Goal: Consume media (video, audio): Consume media (video, audio)

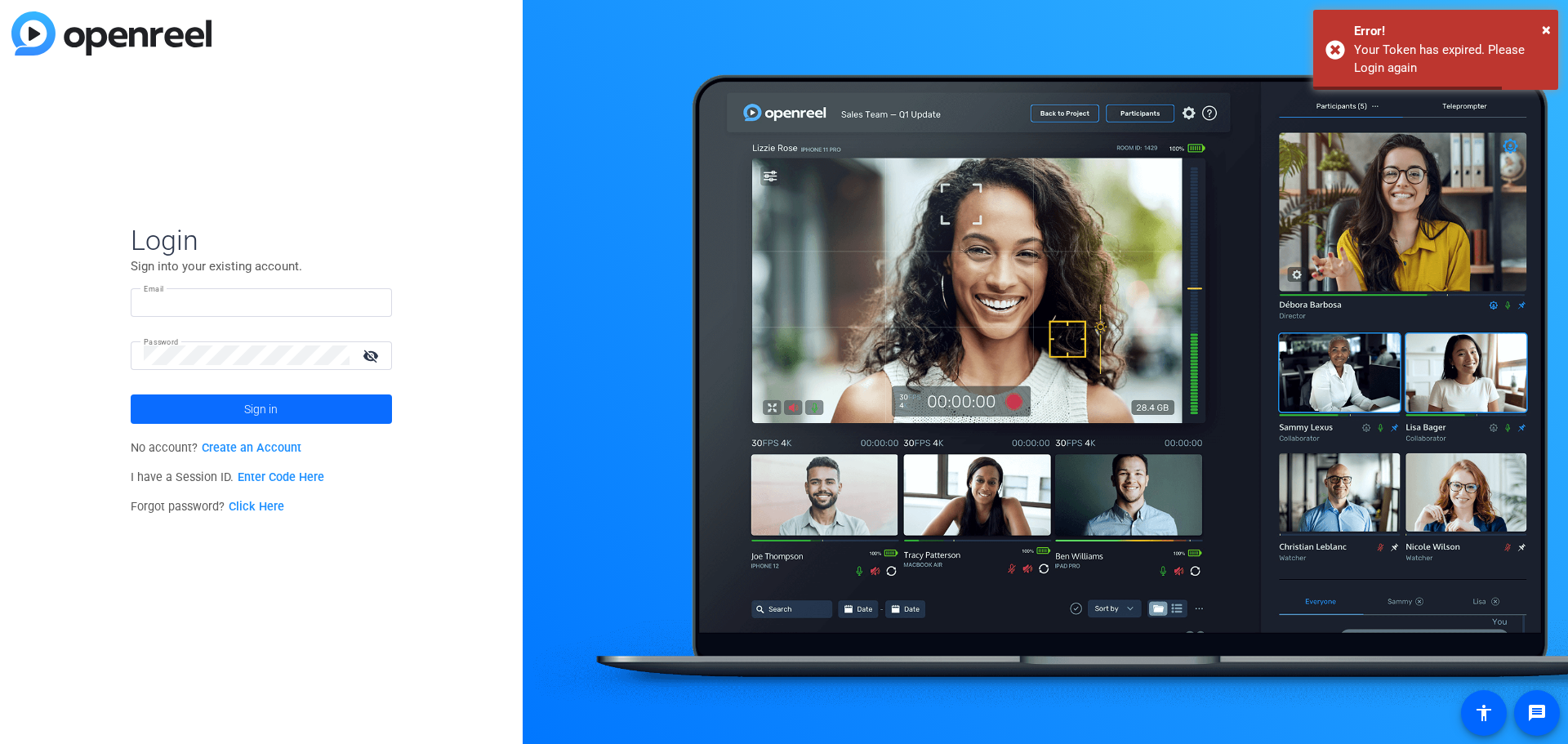
type input "[EMAIL_ADDRESS][DOMAIN_NAME]"
click at [308, 408] on span at bounding box center [261, 409] width 261 height 39
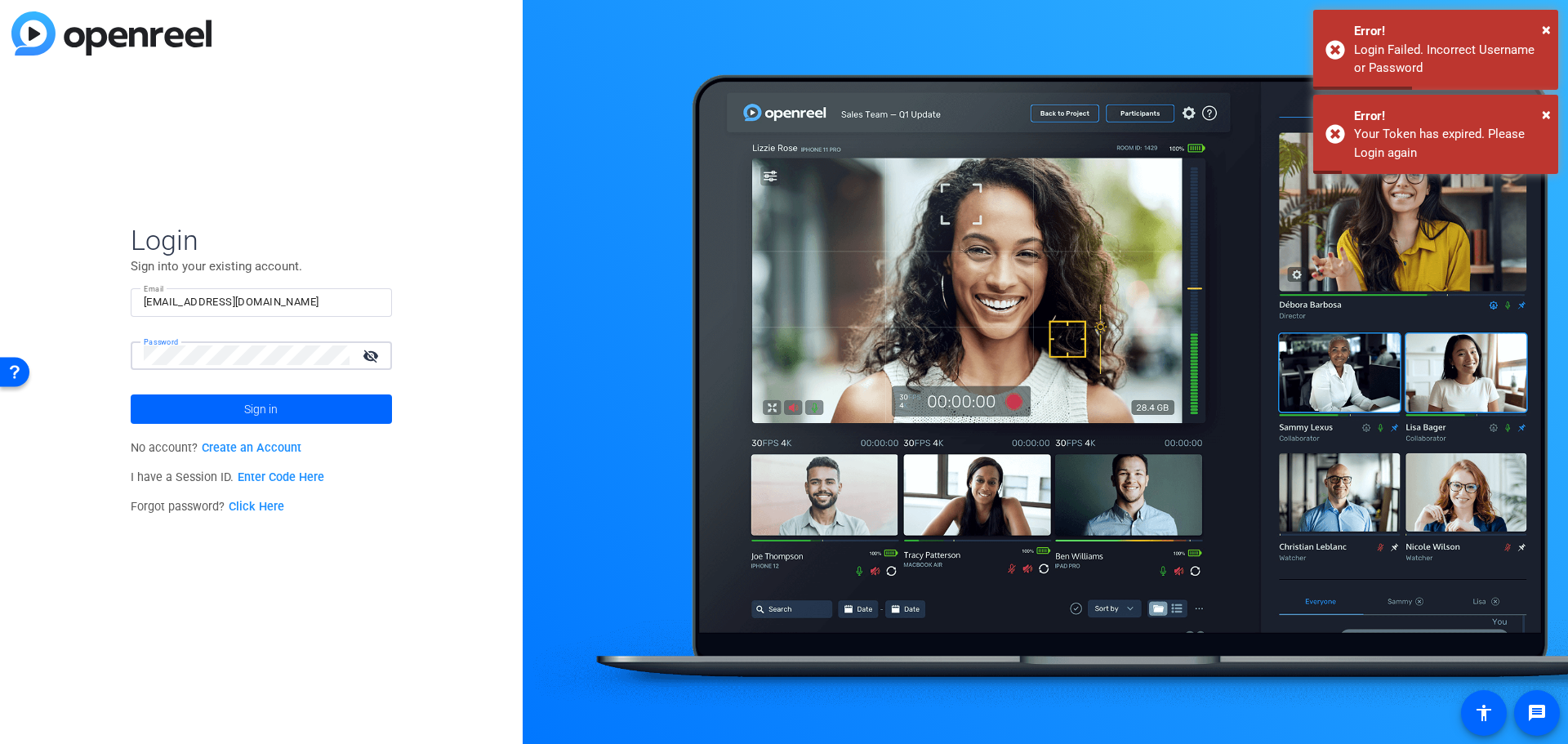
click at [53, 348] on div "Login Sign into your existing account. Email [EMAIL_ADDRESS][DOMAIN_NAME] Passw…" at bounding box center [261, 372] width 523 height 744
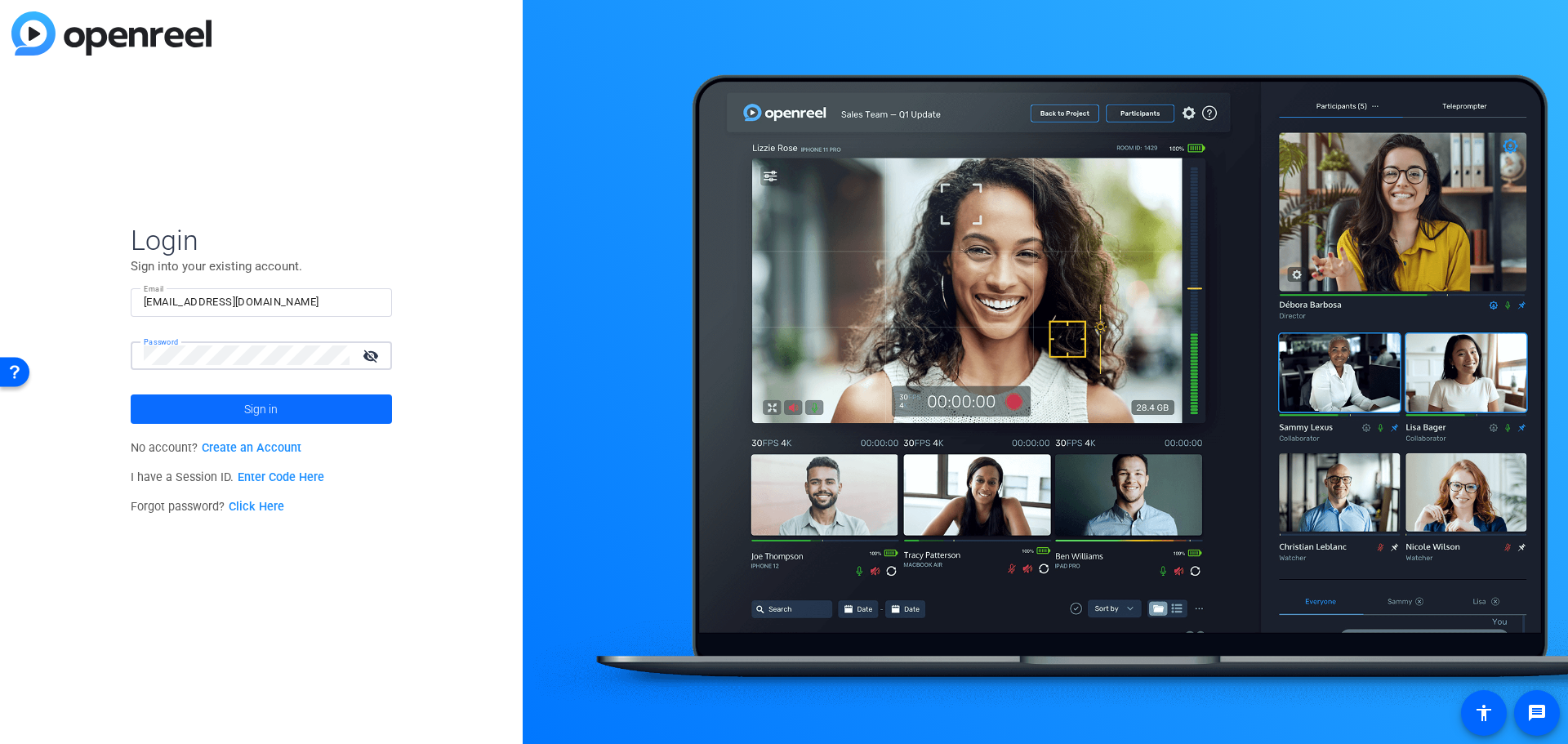
click at [190, 407] on span at bounding box center [261, 409] width 261 height 39
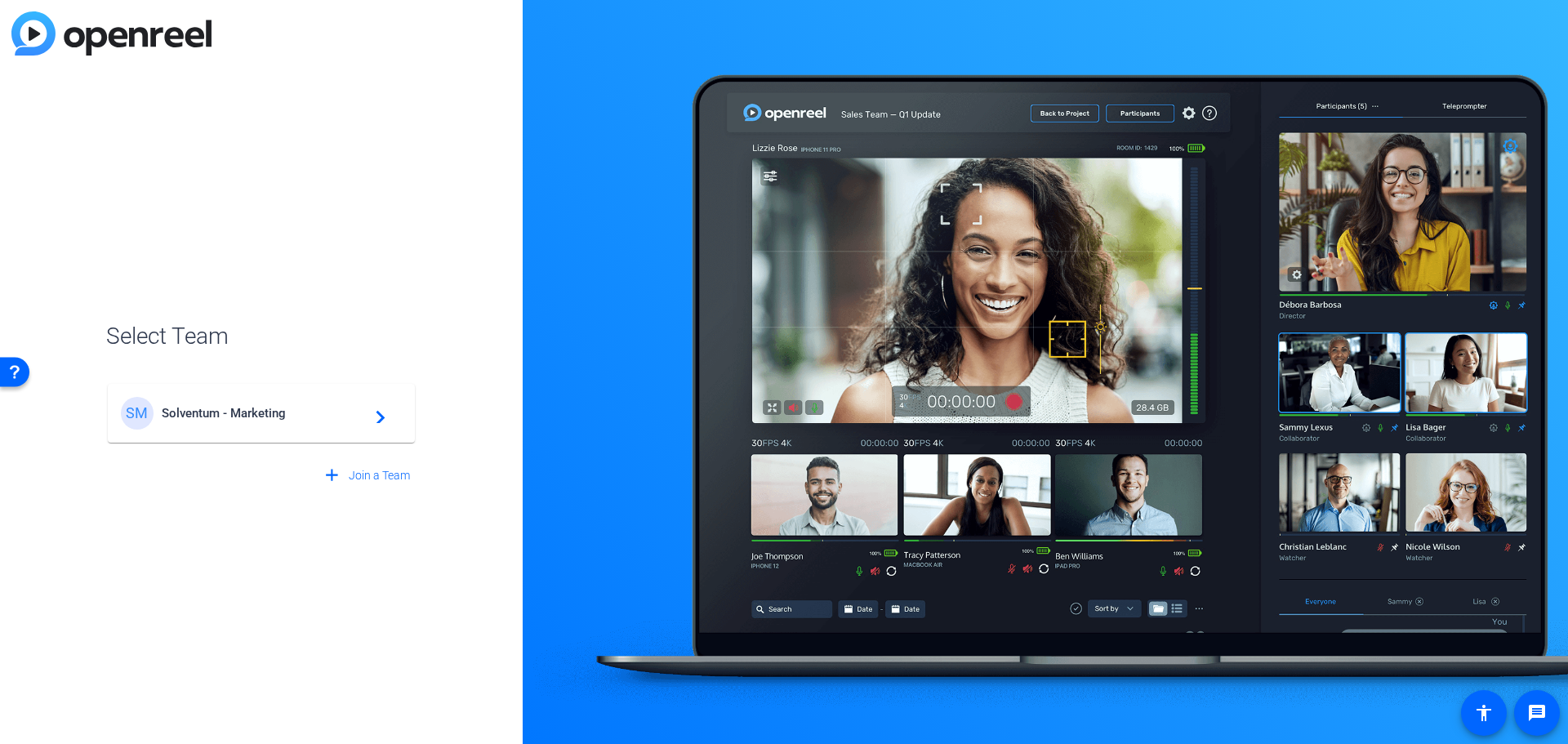
click at [247, 415] on span "Solventum - Marketing" at bounding box center [264, 412] width 204 height 14
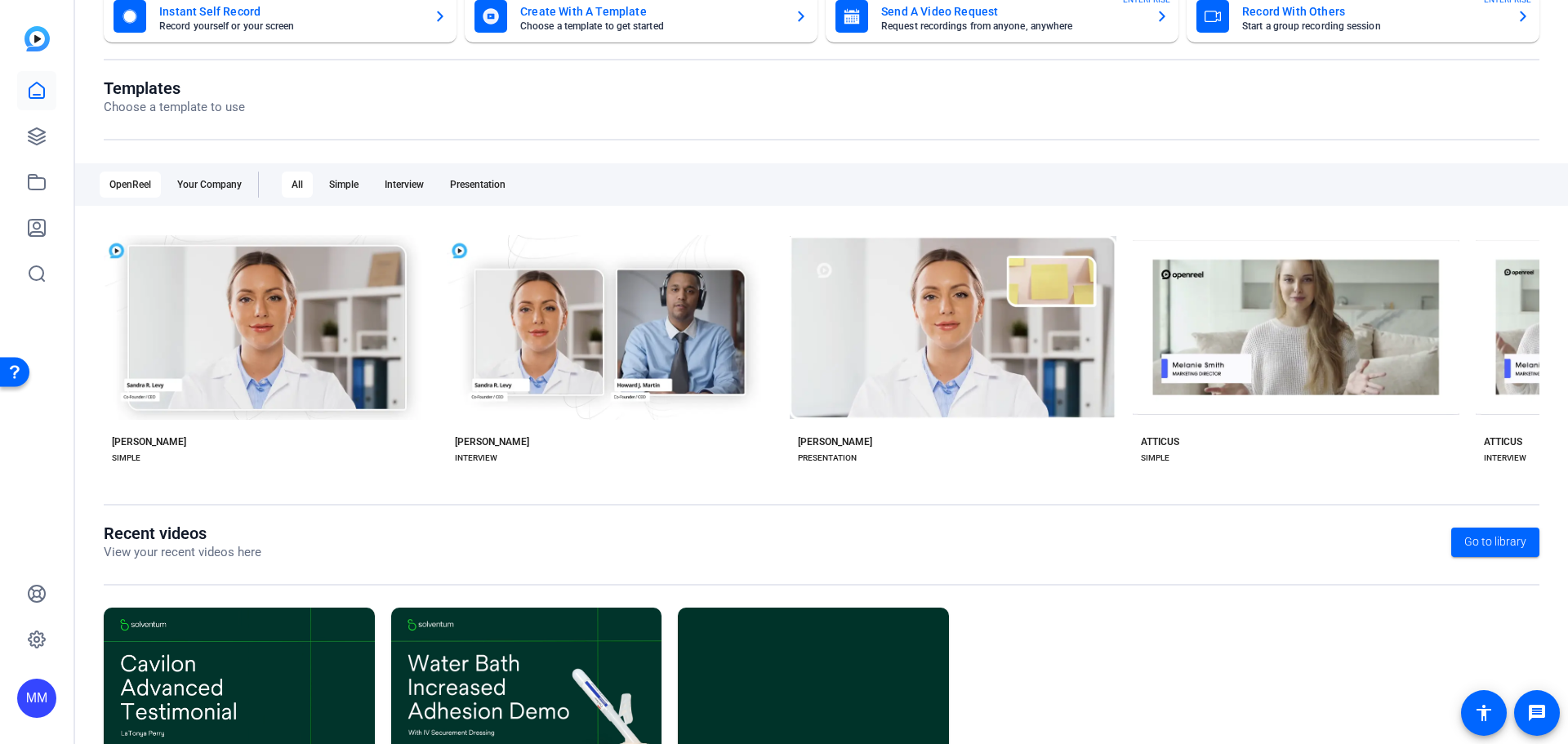
scroll to position [221, 0]
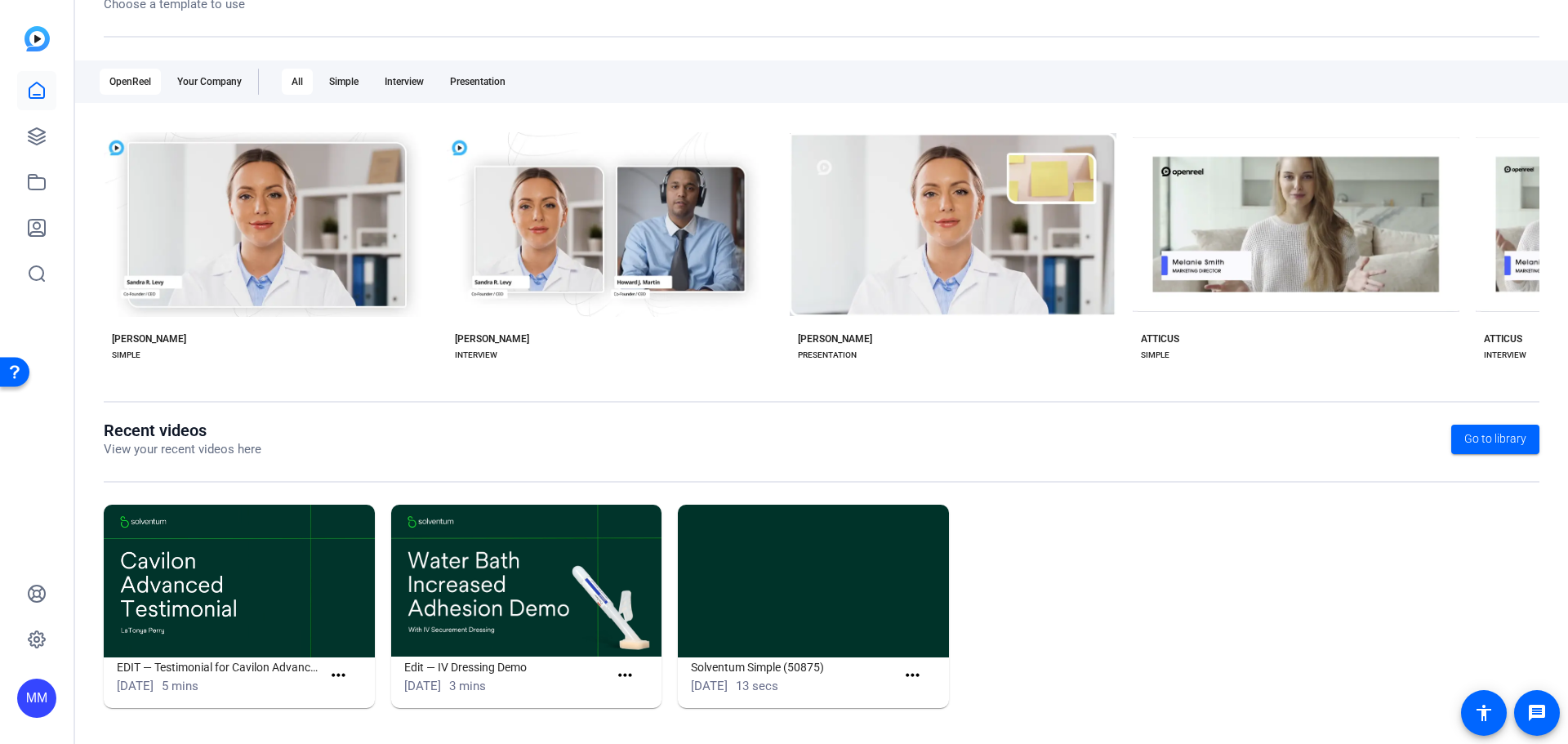
click at [170, 596] on img at bounding box center [239, 580] width 271 height 153
click at [221, 598] on img at bounding box center [239, 580] width 271 height 153
click at [191, 663] on h1 "EDIT — Testimonial for Cavilon Advanced" at bounding box center [218, 666] width 205 height 19
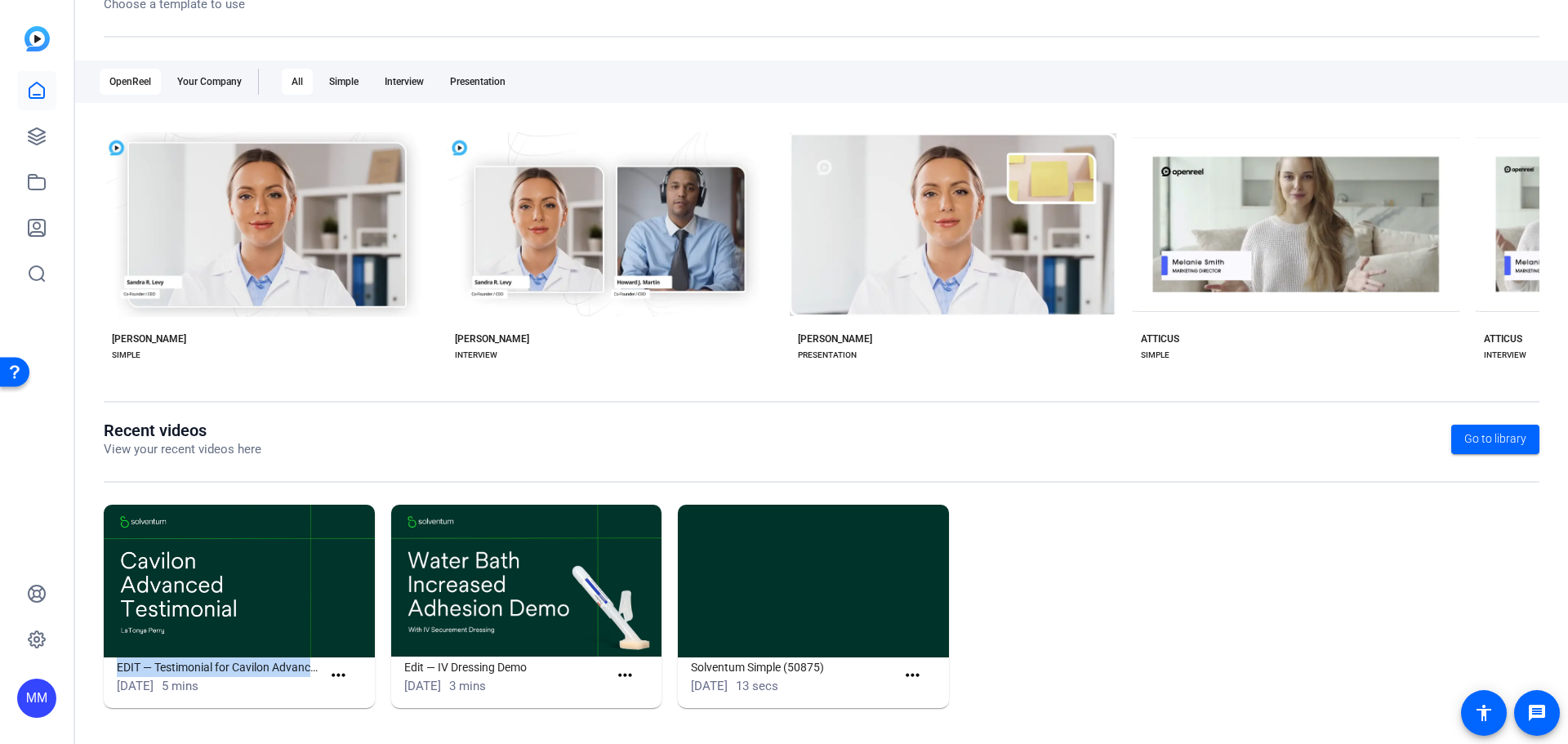
click at [191, 663] on h1 "EDIT — Testimonial for Cavilon Advanced" at bounding box center [218, 666] width 205 height 19
click at [198, 563] on img at bounding box center [239, 580] width 271 height 153
click at [197, 559] on img at bounding box center [239, 580] width 271 height 153
click at [182, 521] on img at bounding box center [239, 580] width 271 height 153
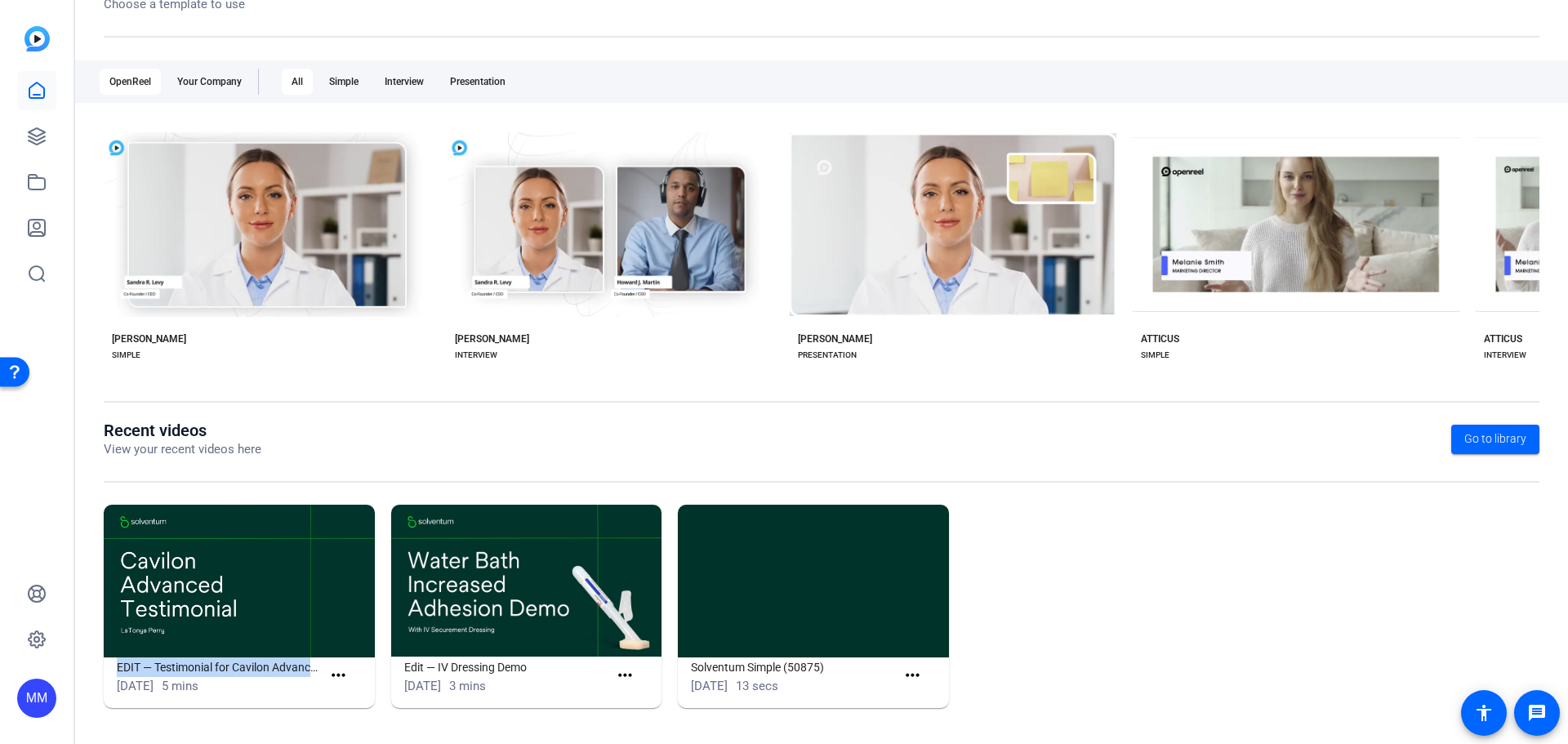
click at [182, 521] on img at bounding box center [239, 580] width 271 height 153
click at [1077, 548] on div "EDIT — Testimonial for Cavilon Advanced [DATE] 5 mins more_horiz Edit — IV Dres…" at bounding box center [822, 614] width 1436 height 219
click at [239, 593] on img at bounding box center [239, 580] width 271 height 153
click at [217, 668] on h1 "EDIT — Testimonial for Cavilon Advanced" at bounding box center [218, 666] width 205 height 19
click at [339, 666] on mat-icon "more_horiz" at bounding box center [338, 676] width 20 height 20
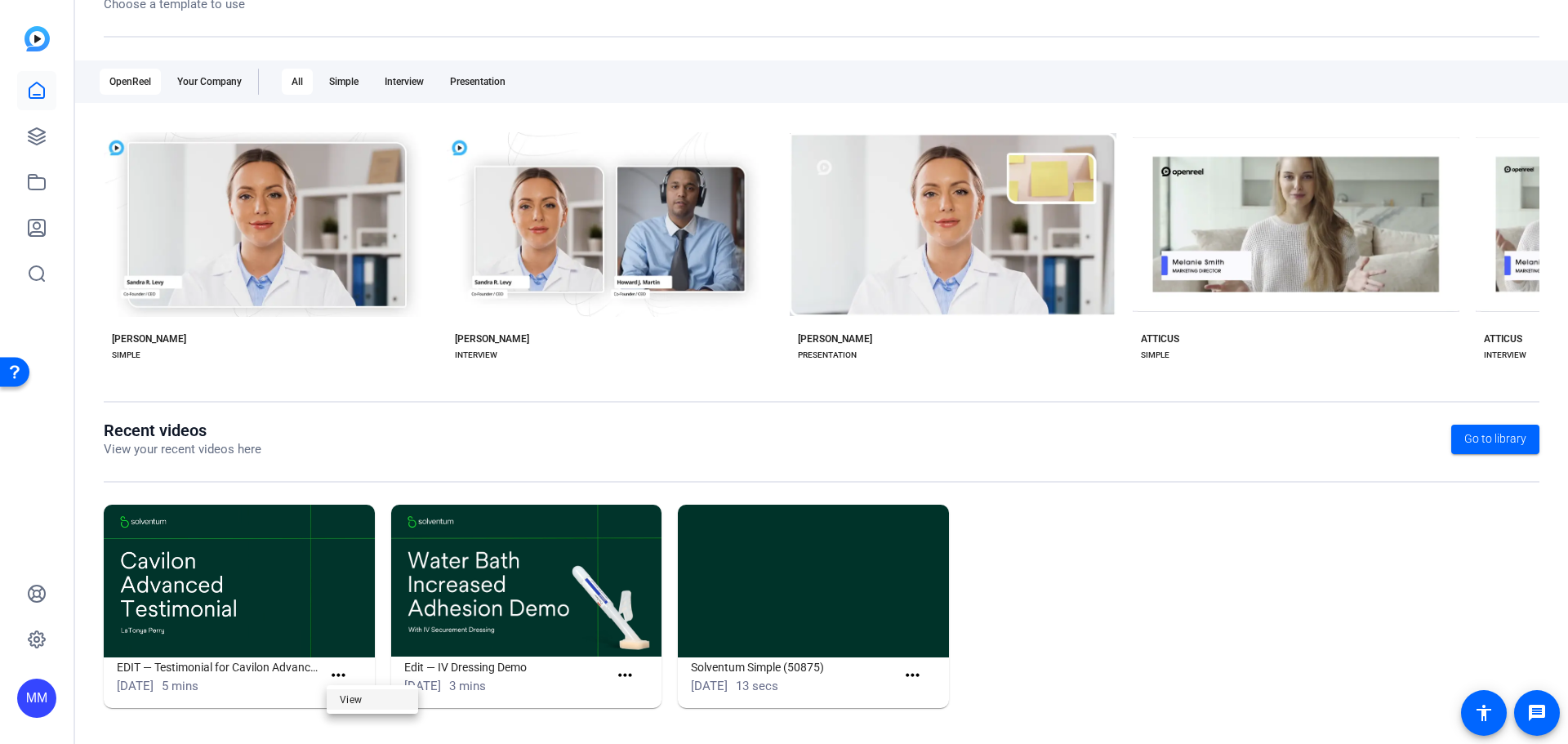
click at [346, 700] on span "View" at bounding box center [372, 699] width 65 height 19
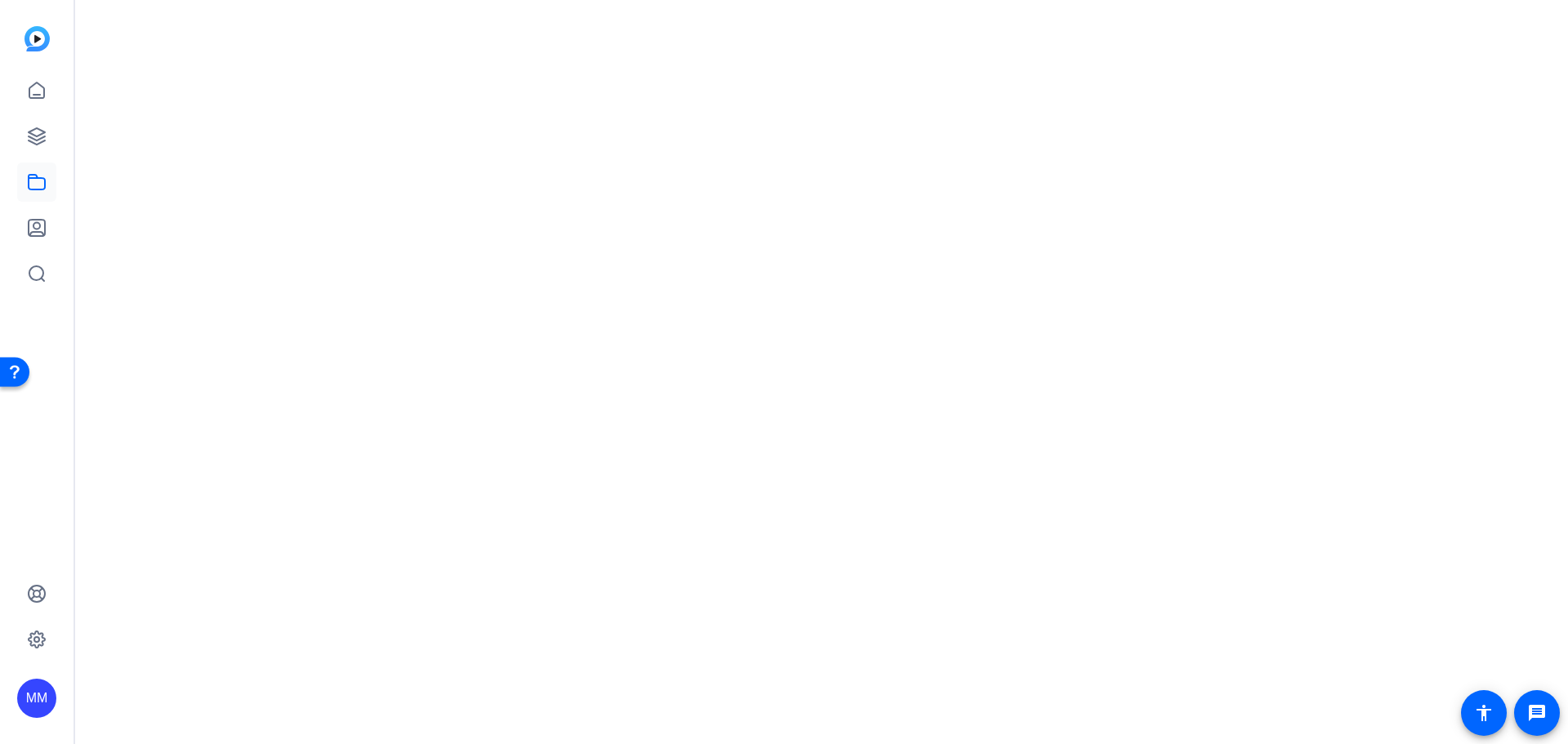
scroll to position [0, 0]
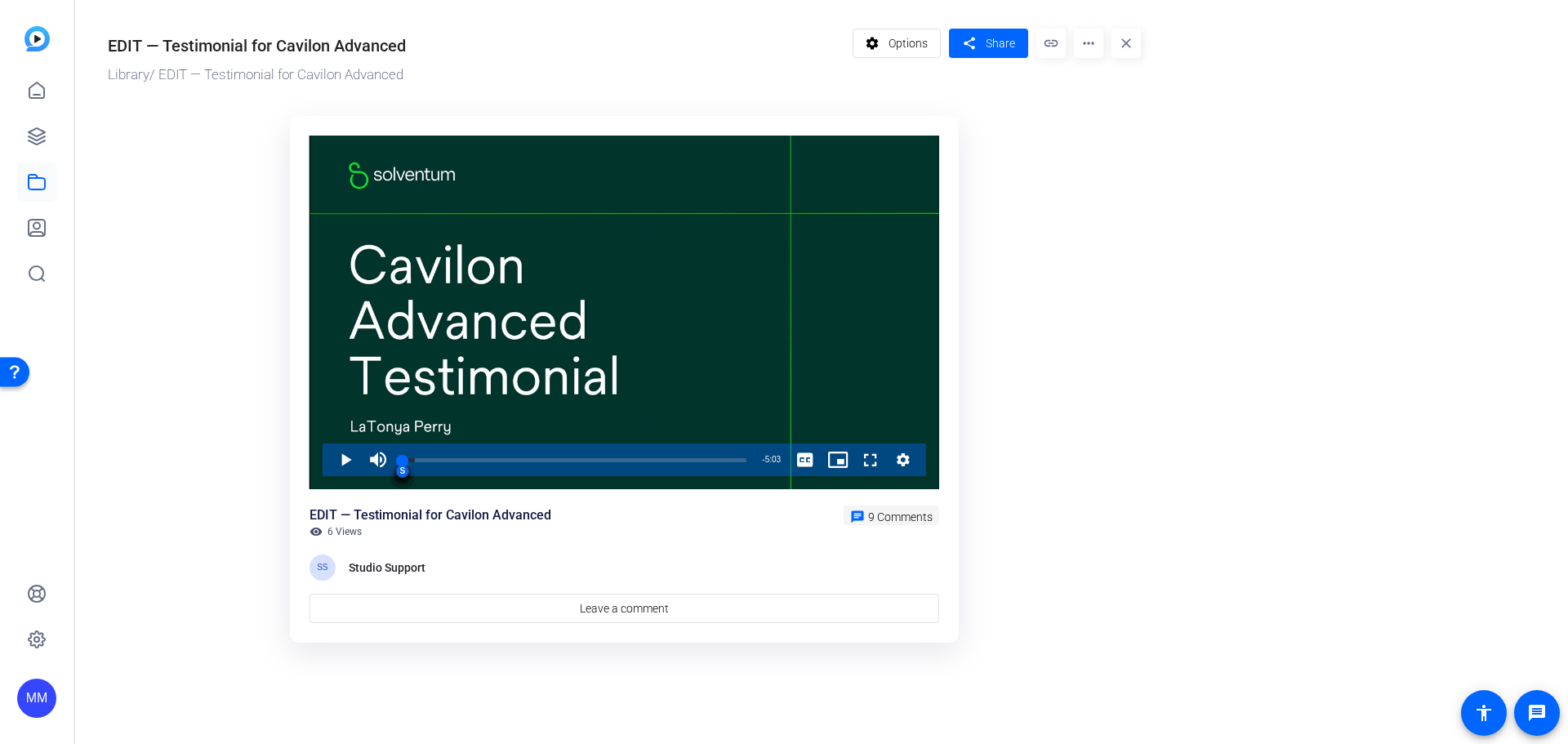
click at [903, 509] on span at bounding box center [891, 515] width 95 height 39
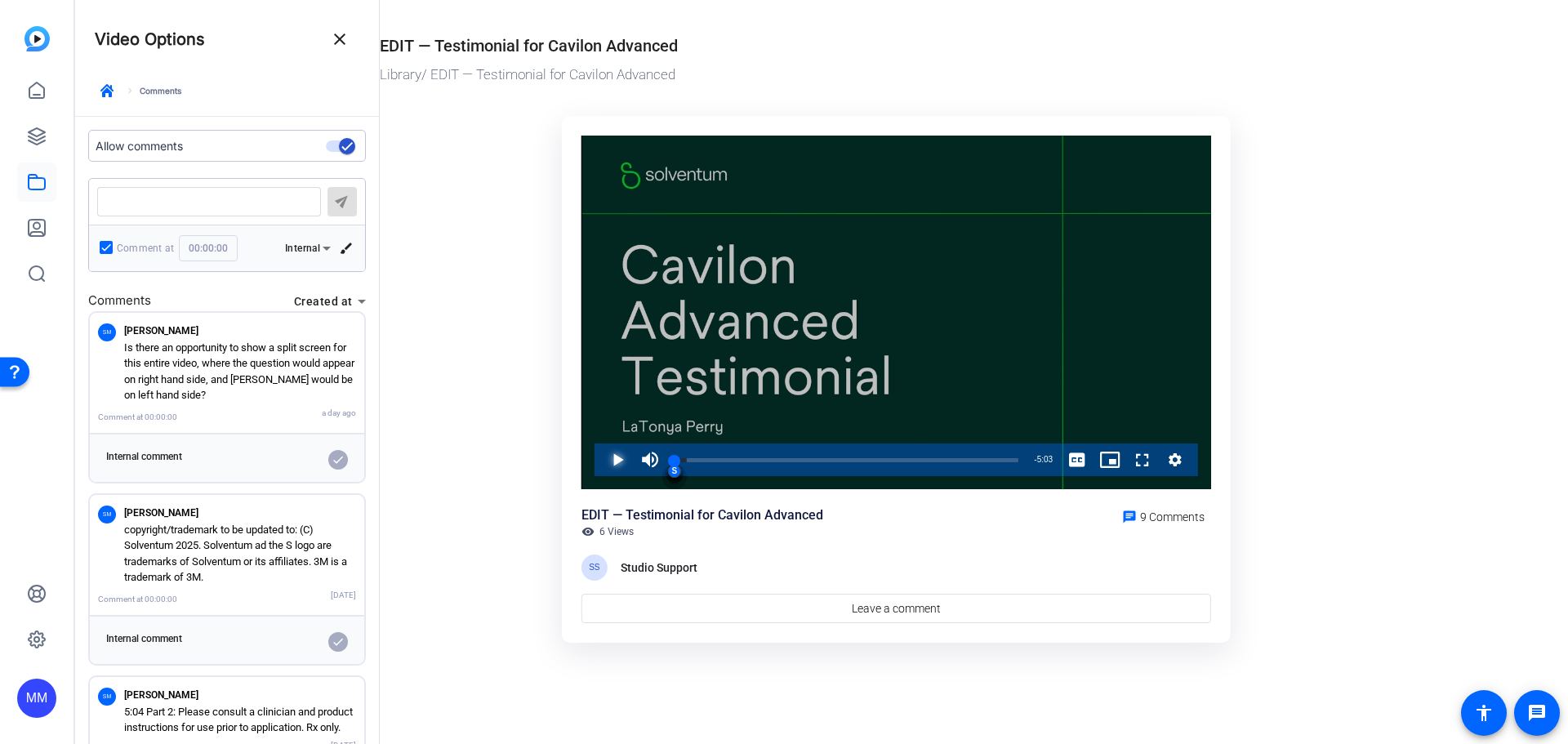
click at [601, 457] on span "Video Player" at bounding box center [601, 460] width 0 height 33
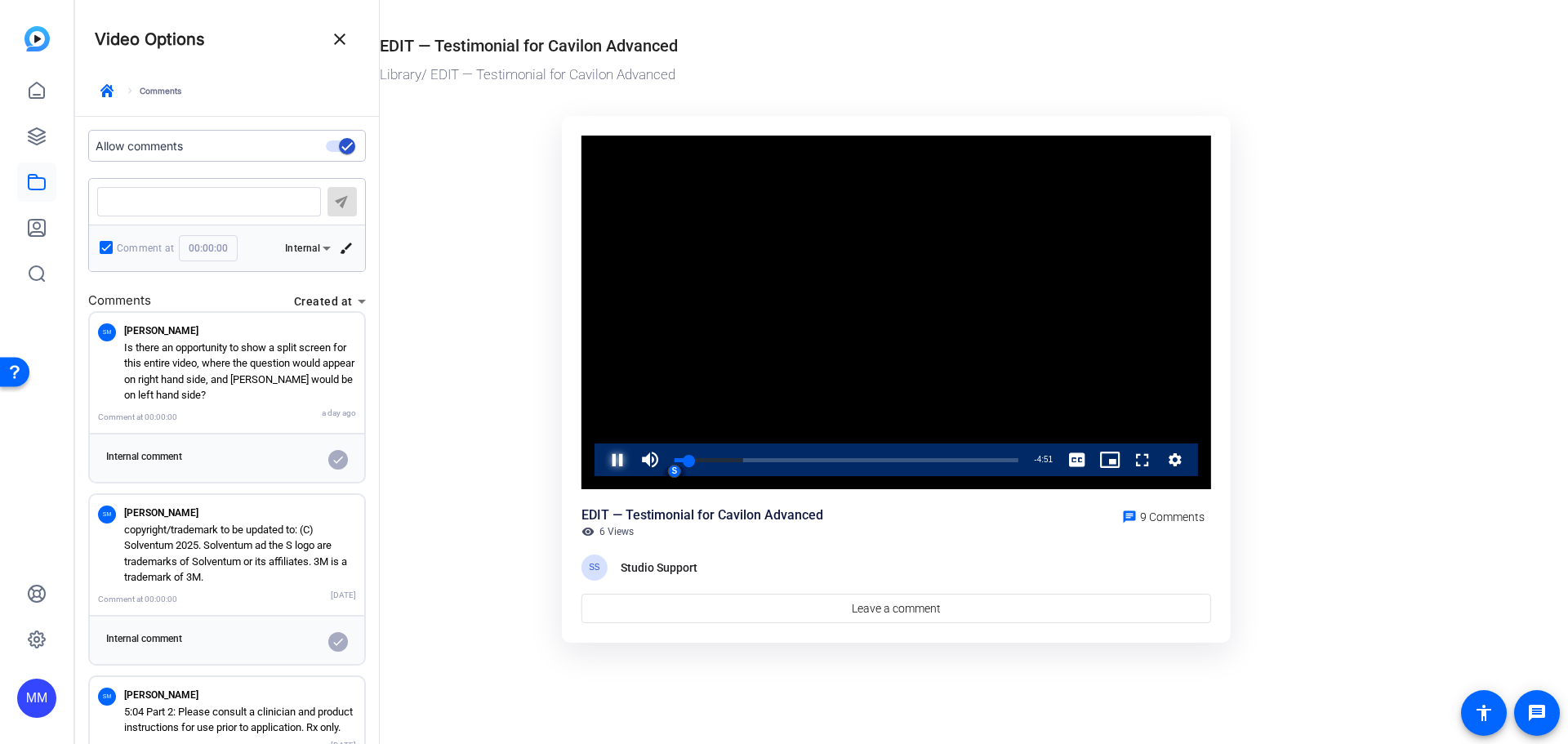
click at [601, 461] on span "Video Player" at bounding box center [601, 460] width 0 height 33
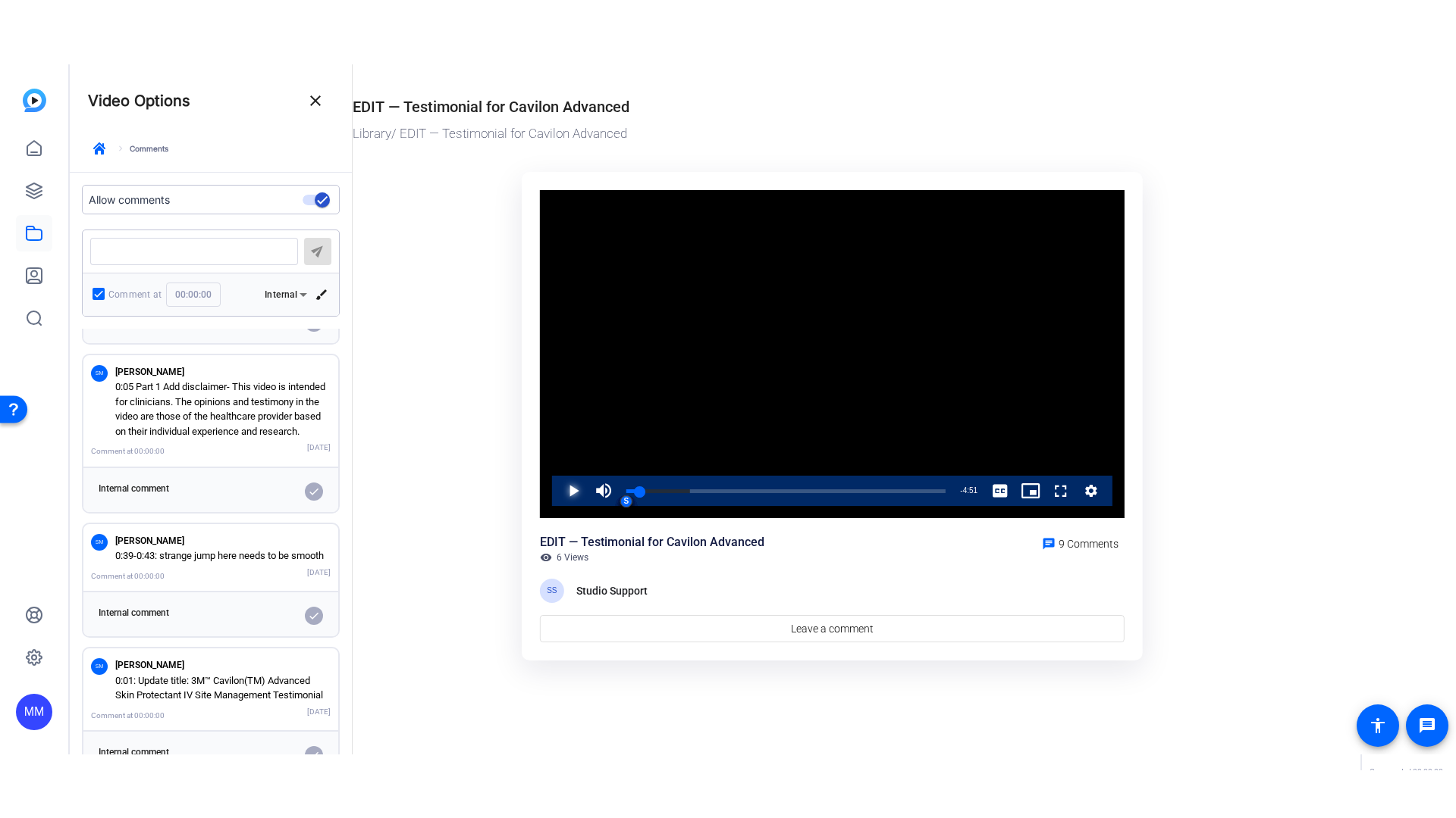
scroll to position [1069, 0]
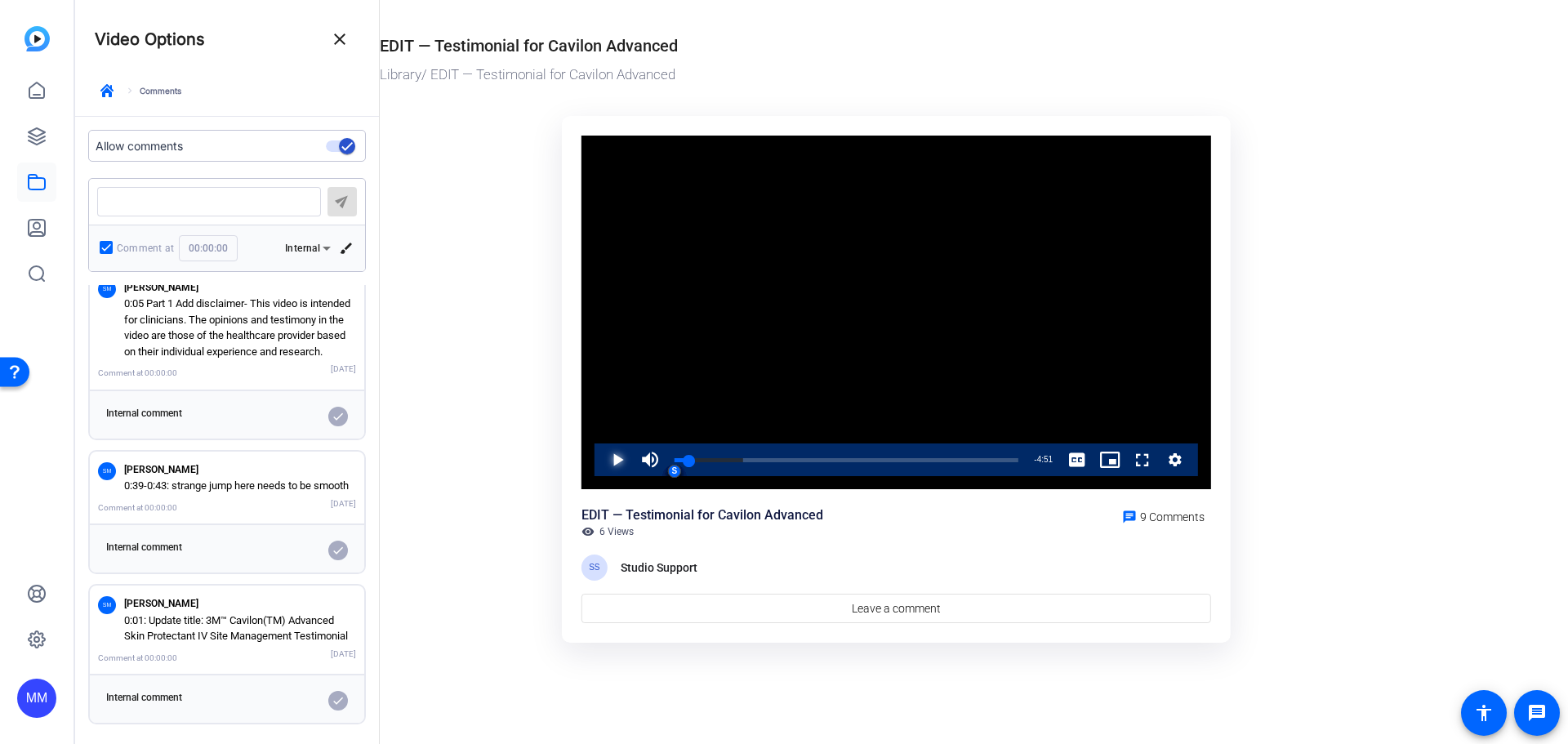
click at [601, 457] on span "Video Player" at bounding box center [601, 460] width 0 height 33
click at [601, 456] on span "Video Player" at bounding box center [601, 460] width 0 height 33
click at [684, 461] on div "Loaded : 26.32% 0:08 0:08 S S S S S S S S S" at bounding box center [847, 460] width 344 height 4
click at [601, 455] on span "Video Player" at bounding box center [601, 460] width 0 height 33
click at [601, 459] on span "Video Player" at bounding box center [601, 460] width 0 height 33
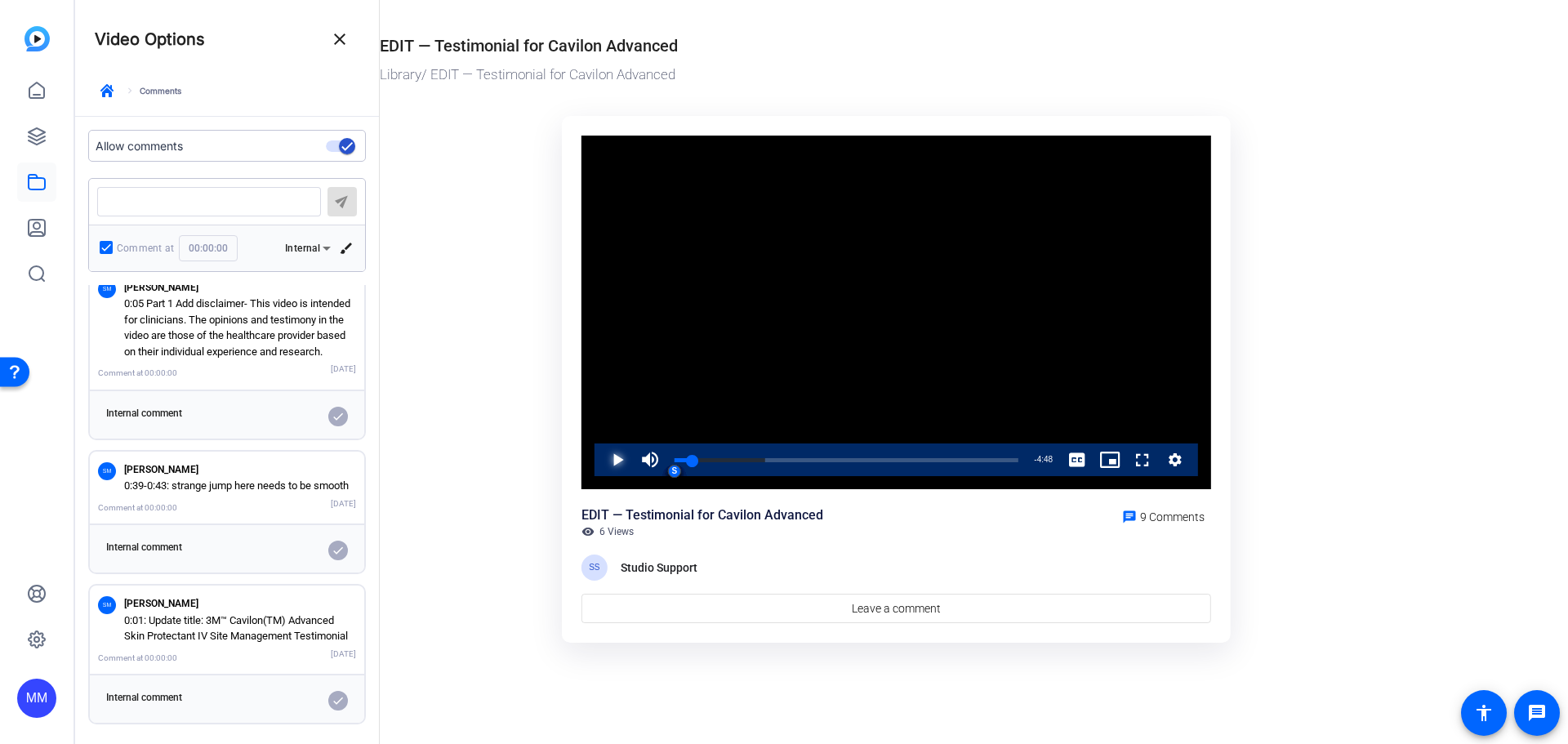
click at [601, 459] on span "Video Player" at bounding box center [601, 460] width 0 height 33
drag, startPoint x: 1141, startPoint y: 456, endPoint x: 1141, endPoint y: 555, distance: 99.0
click at [1126, 456] on span "Video Player" at bounding box center [1126, 460] width 0 height 33
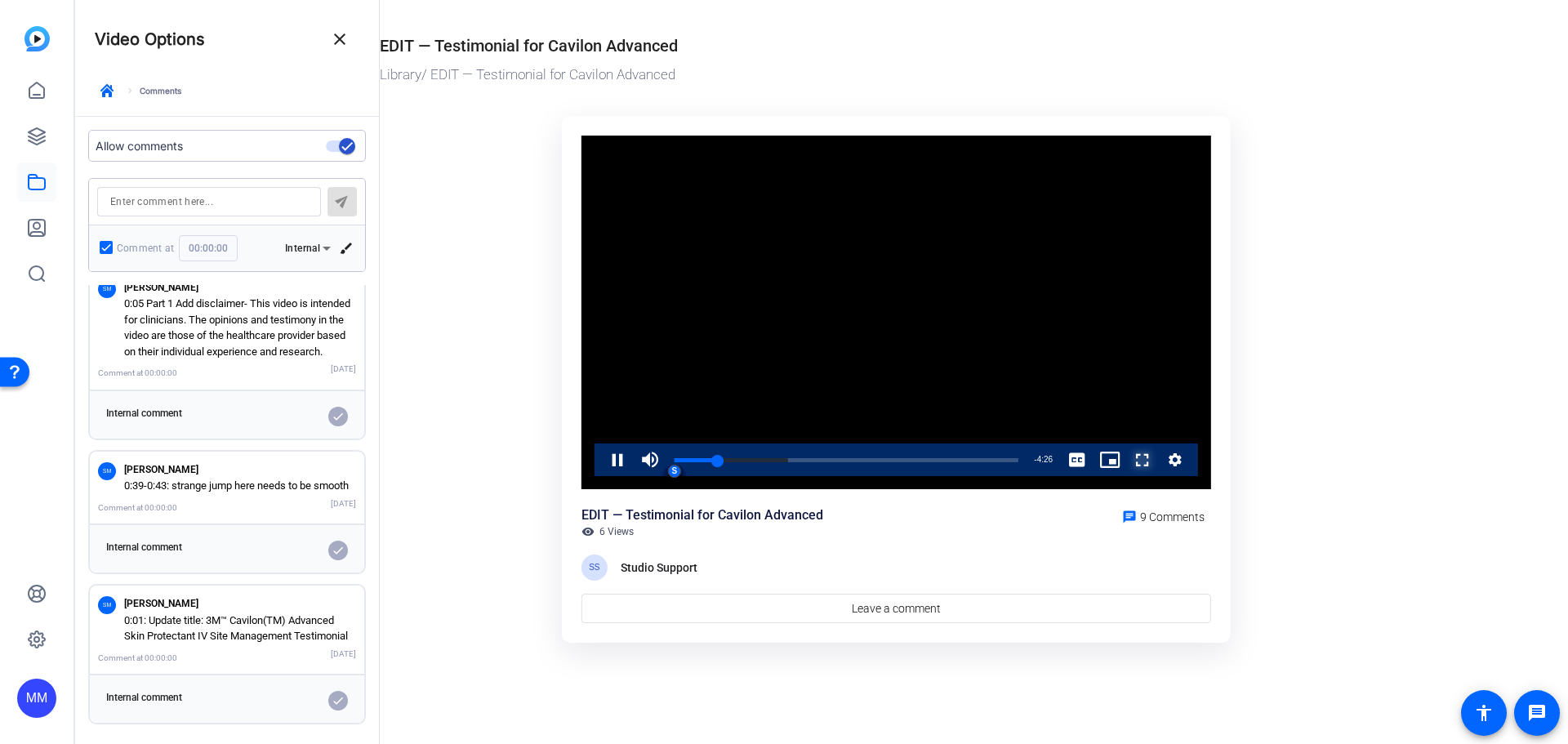
scroll to position [1014, 0]
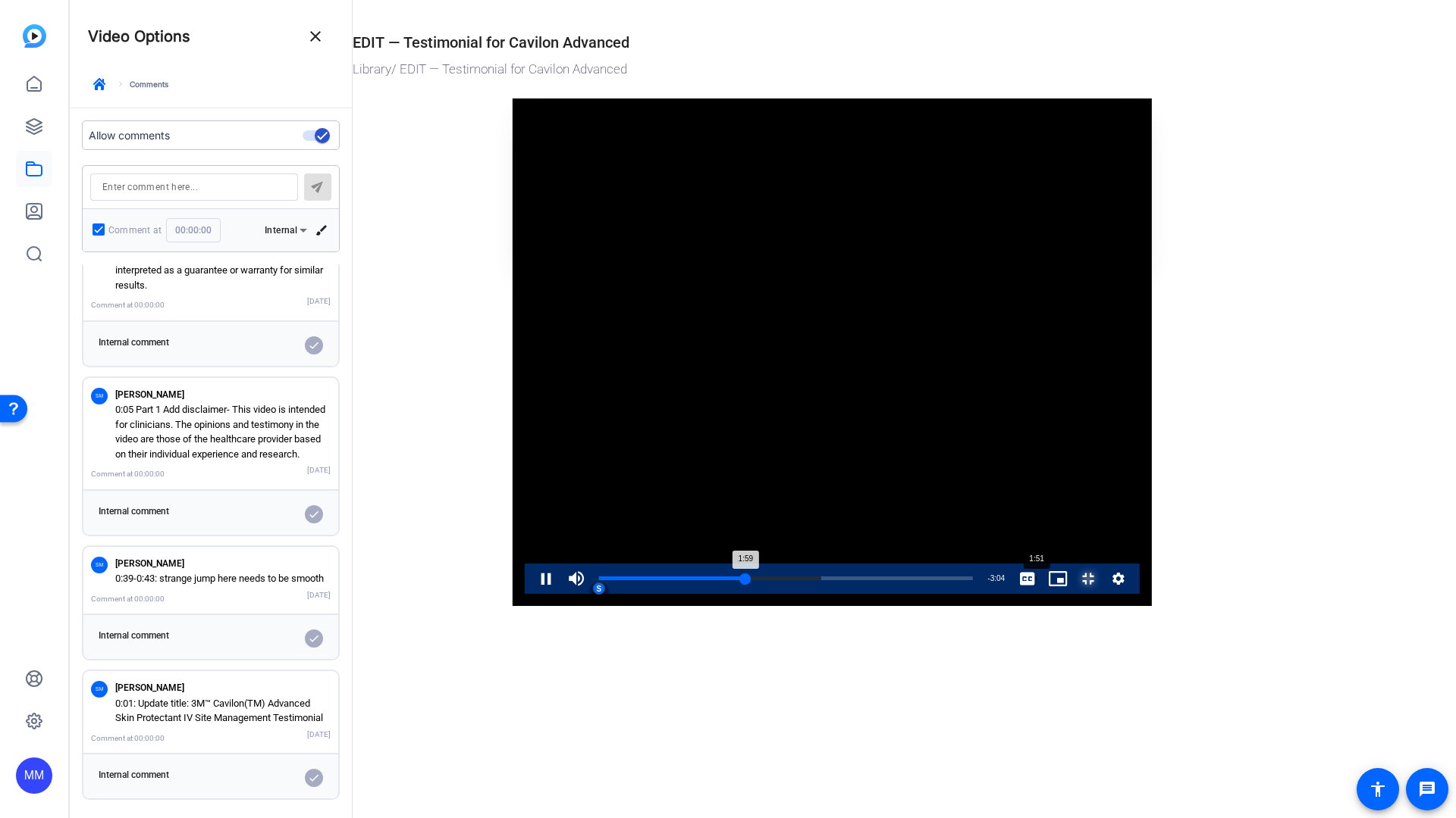
click at [591, 594] on div "Loaded : 59.52% 1:51 1:59 S S S S S S S S S" at bounding box center [786, 578] width 389 height 31
click at [531, 594] on span "Video Player" at bounding box center [531, 578] width 0 height 31
click at [591, 594] on div "Loaded : 59.52% 1:45 1:58 S S S S S S S S S" at bounding box center [786, 578] width 389 height 31
click at [531, 594] on span "Video Player" at bounding box center [531, 578] width 0 height 31
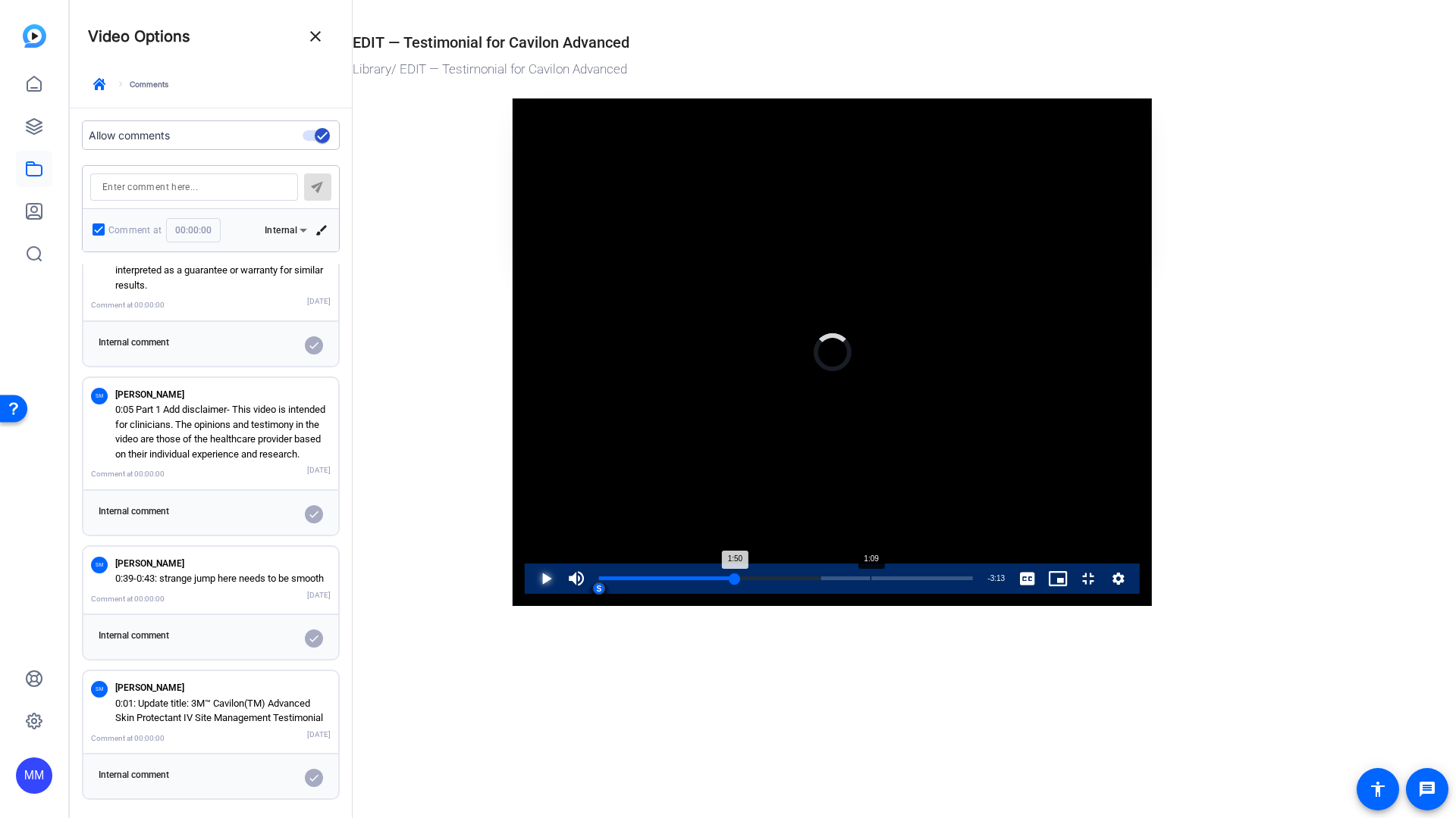
click at [870, 581] on div "1:09" at bounding box center [870, 578] width 1 height 4
click at [531, 594] on span "Video Player" at bounding box center [531, 578] width 0 height 31
click at [591, 594] on div "Loaded : 39.50% 0:57 1:10 S S S S S S S S S" at bounding box center [786, 578] width 389 height 31
click at [804, 581] on div "0:52" at bounding box center [804, 578] width 1 height 4
click at [531, 594] on span "Video Player" at bounding box center [531, 578] width 0 height 31
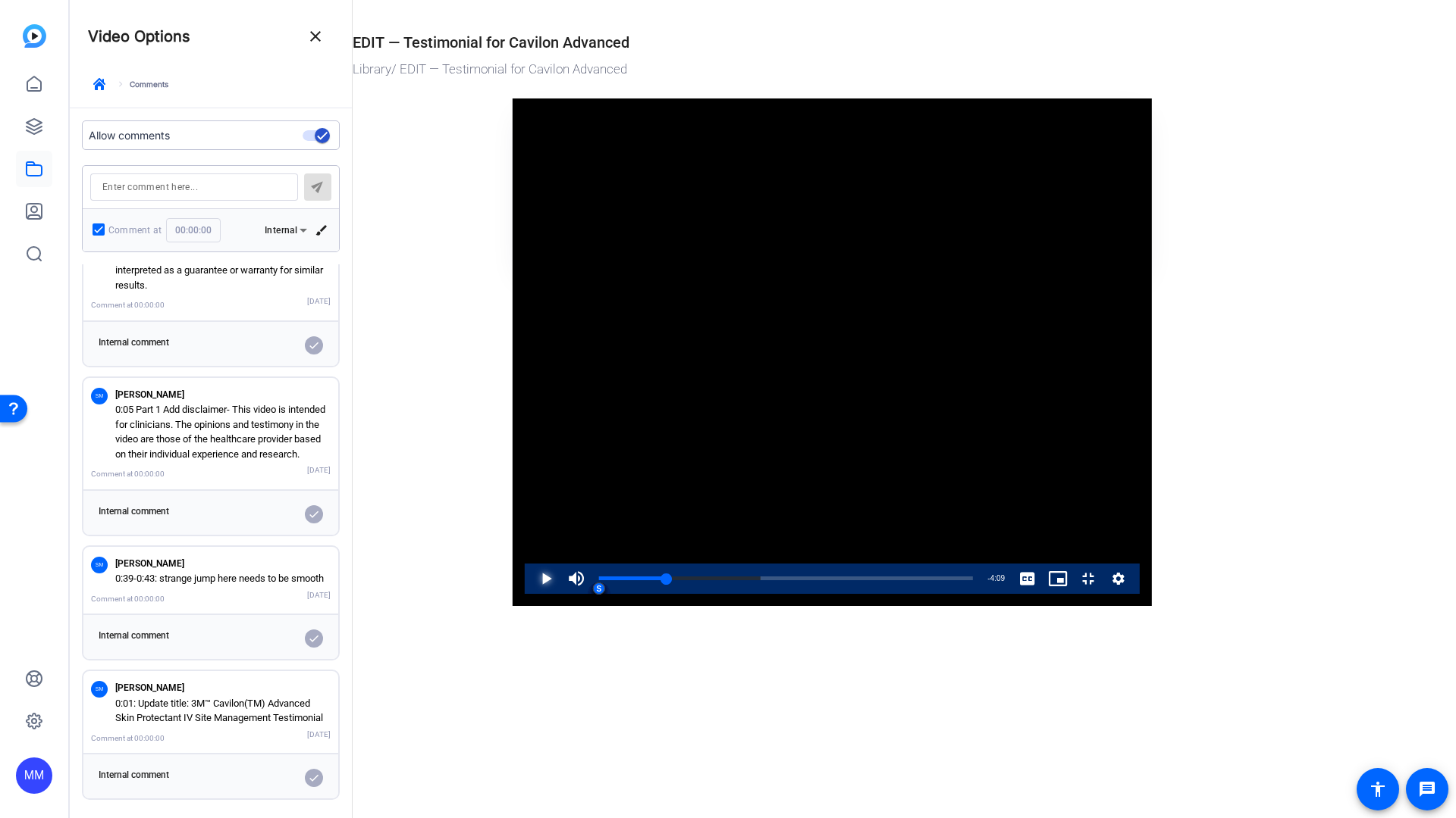
click at [531, 594] on span "Video Player" at bounding box center [531, 578] width 0 height 31
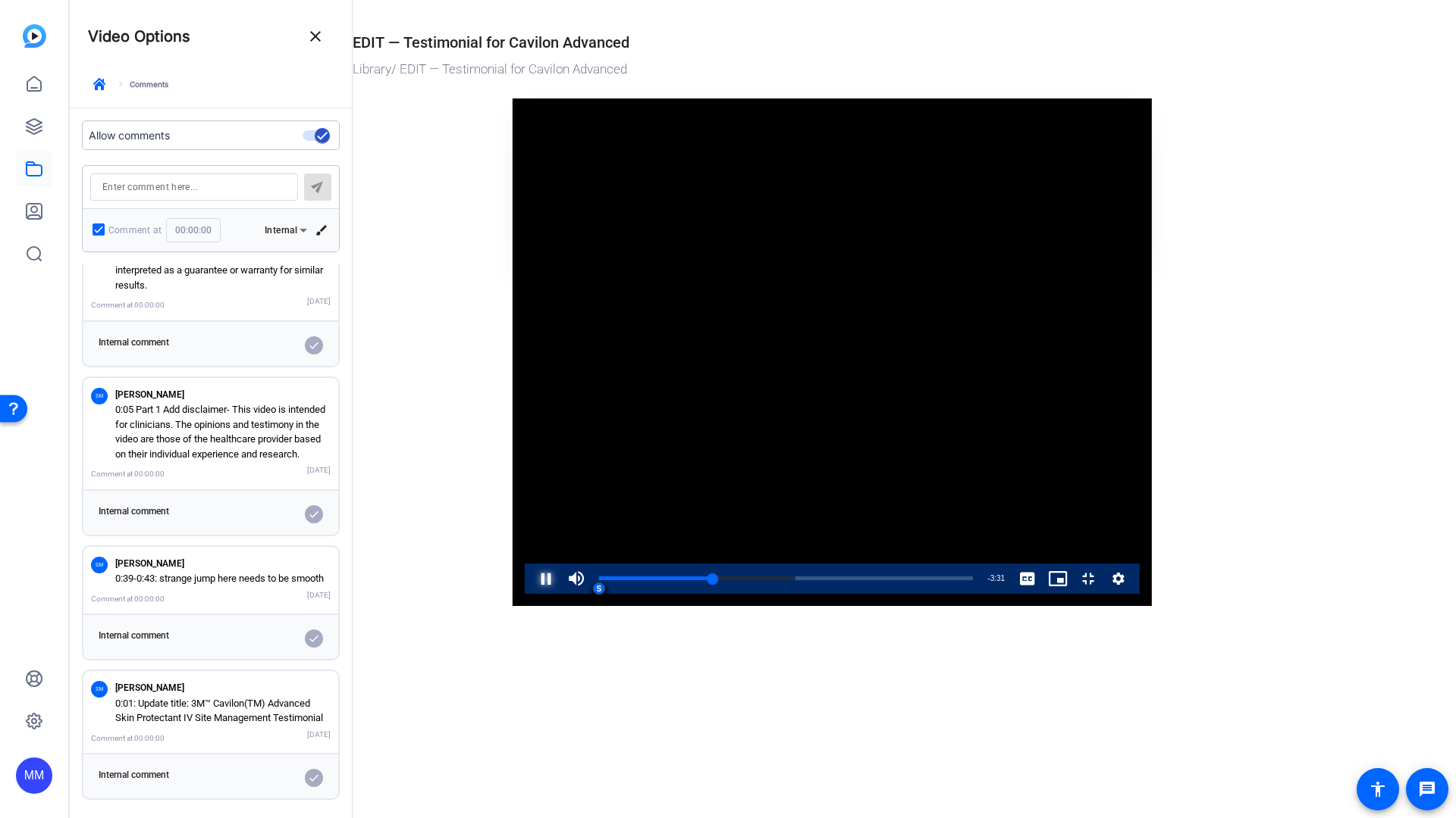
click at [531, 594] on span "Video Player" at bounding box center [531, 578] width 0 height 31
click at [750, 99] on video "Video Player" at bounding box center [832, 352] width 639 height 508
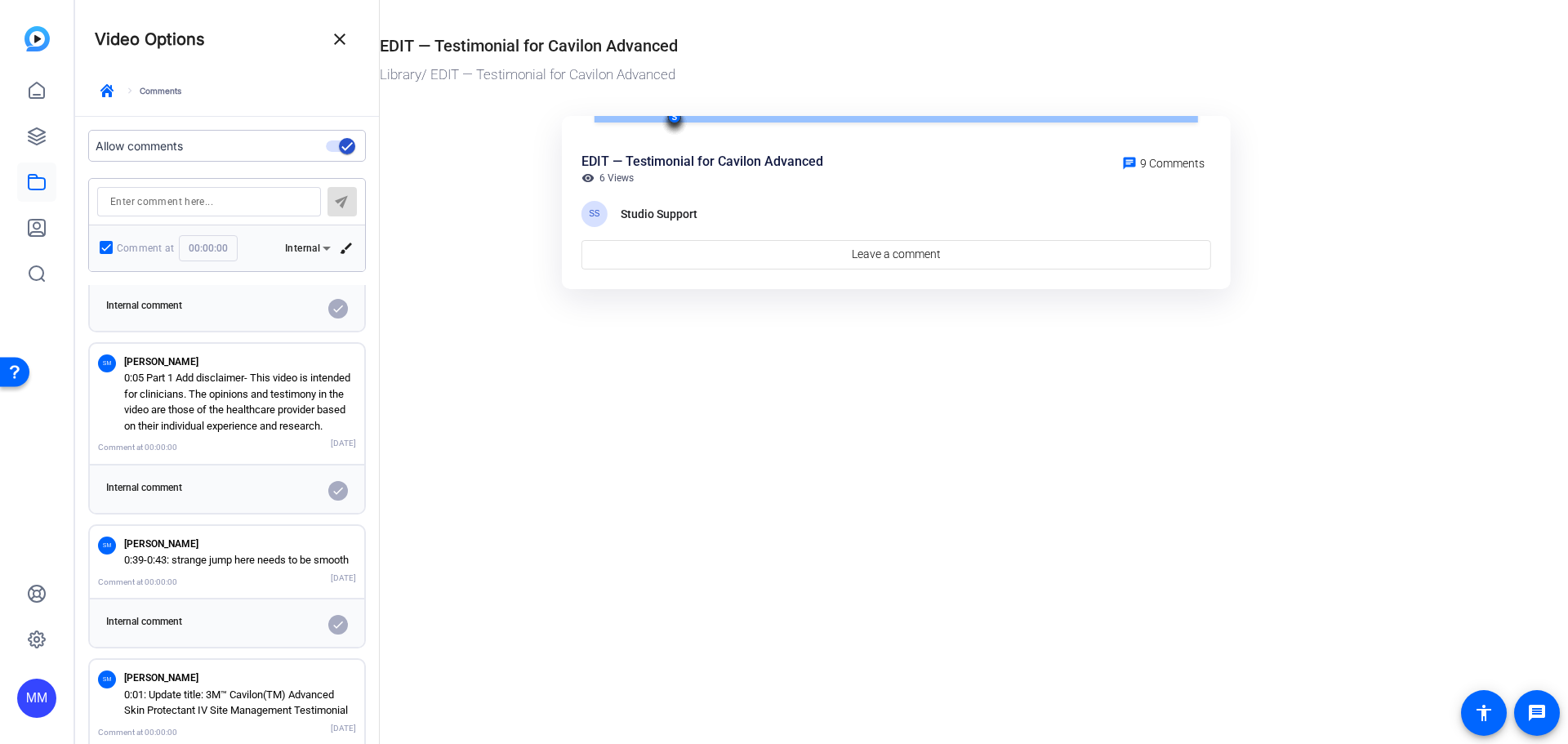
scroll to position [1152, 0]
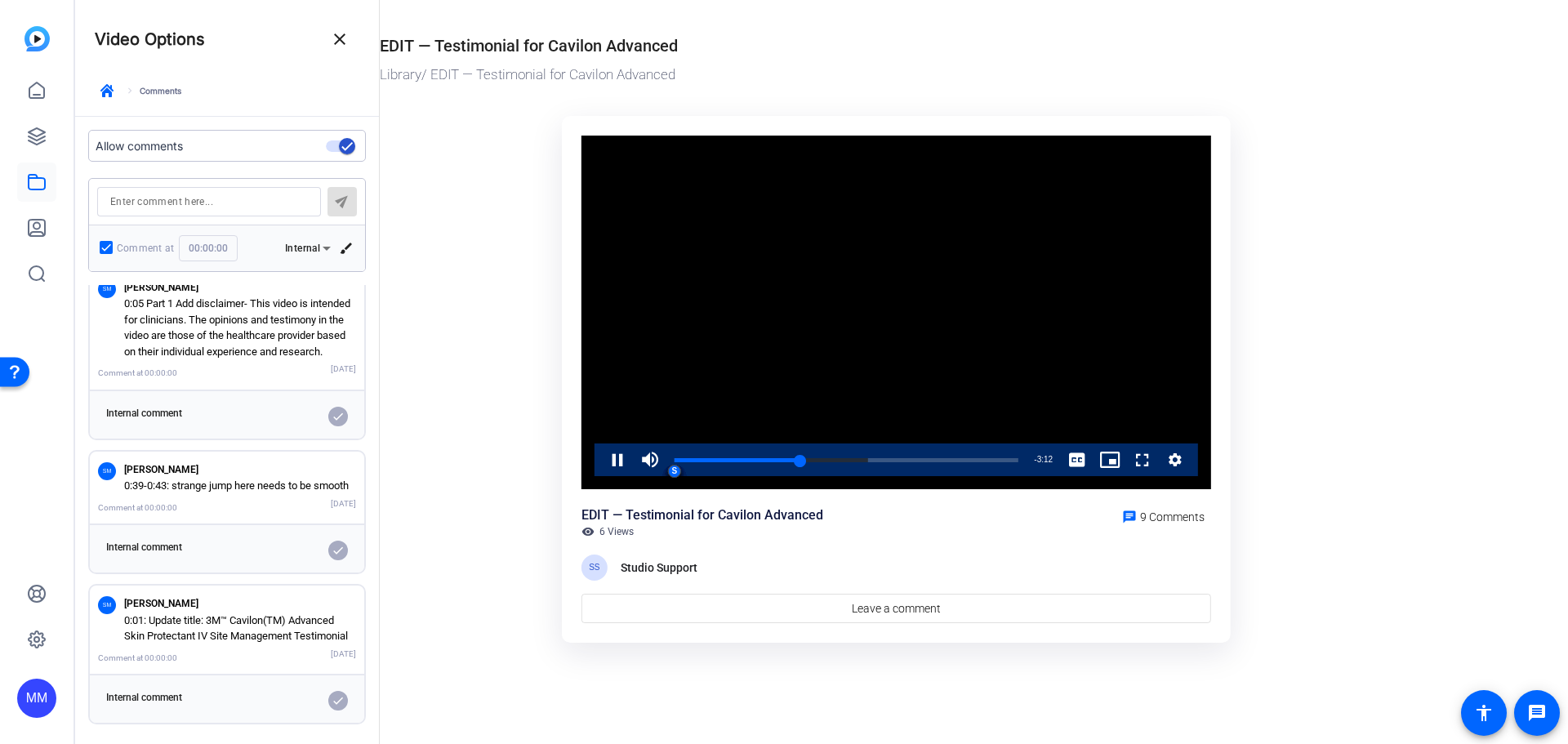
click at [839, 321] on video "Video Player" at bounding box center [896, 313] width 629 height 354
click at [797, 458] on div "1:51" at bounding box center [737, 460] width 126 height 4
click at [601, 453] on span "Video Player" at bounding box center [601, 460] width 0 height 33
click at [601, 460] on span "Video Player" at bounding box center [601, 460] width 0 height 33
click at [757, 703] on mat-drawer-content "EDIT — Testimonial for Cavilon Advanced Library / EDIT — Testimonial for Cavilo…" at bounding box center [969, 372] width 1180 height 744
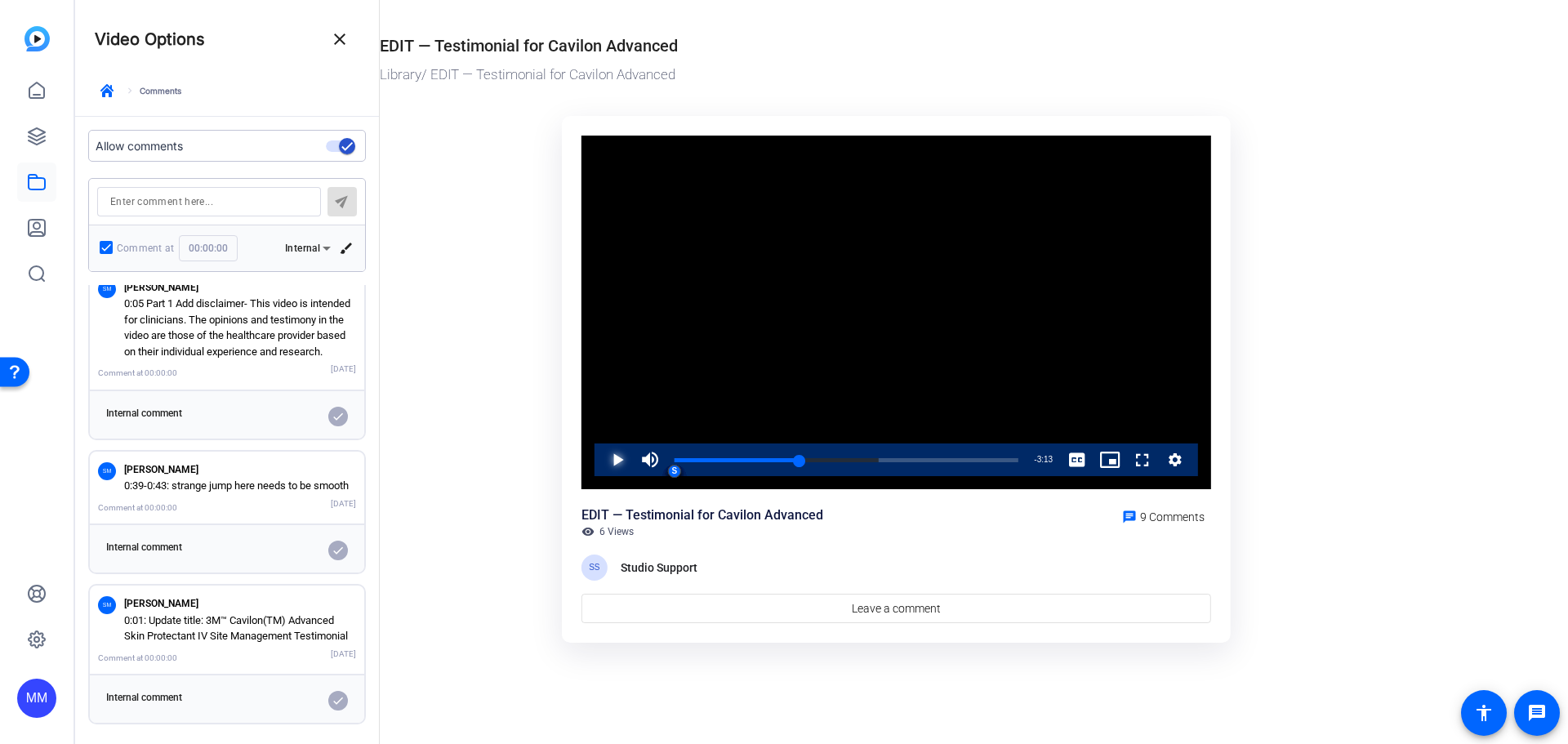
click at [601, 456] on span "Video Player" at bounding box center [601, 460] width 0 height 33
click at [601, 461] on span "Video Player" at bounding box center [601, 460] width 0 height 33
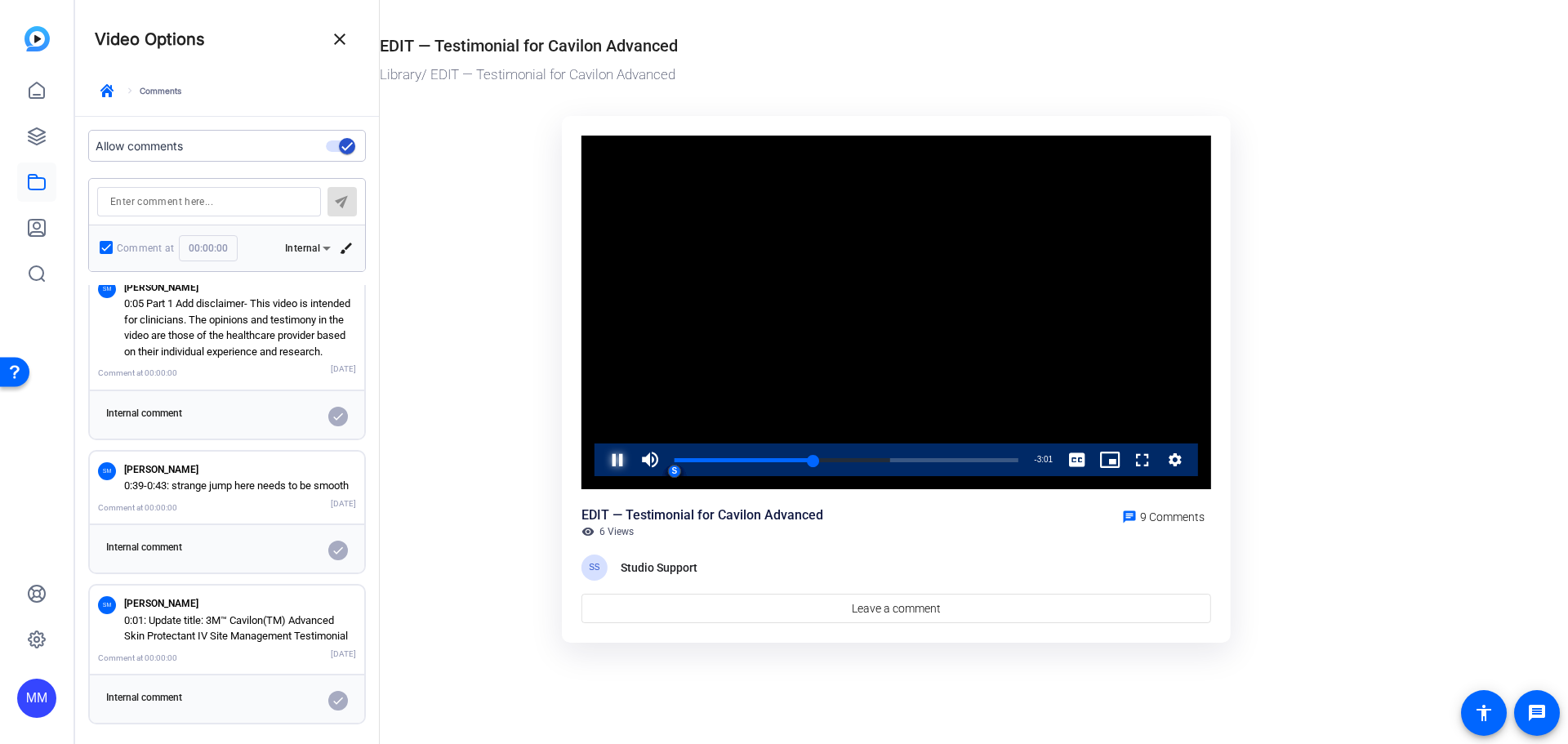
click at [601, 460] on span "Video Player" at bounding box center [601, 460] width 0 height 33
